Goal: Navigation & Orientation: Find specific page/section

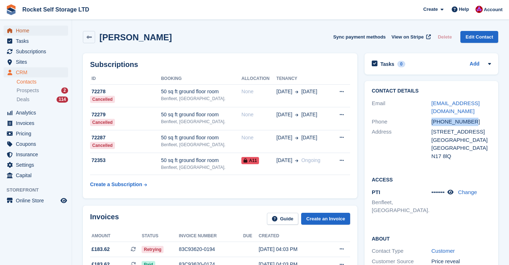
click at [26, 34] on span "Home" at bounding box center [37, 31] width 43 height 10
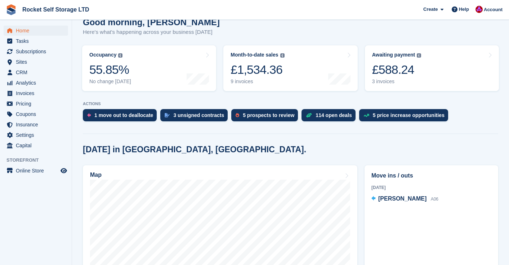
scroll to position [79, 0]
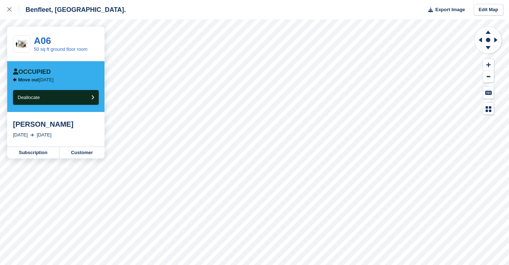
click at [209, 7] on div "Benfleet, [GEOGRAPHIC_DATA]. Export Image Edit Map" at bounding box center [254, 9] width 509 height 19
